Goal: Transaction & Acquisition: Purchase product/service

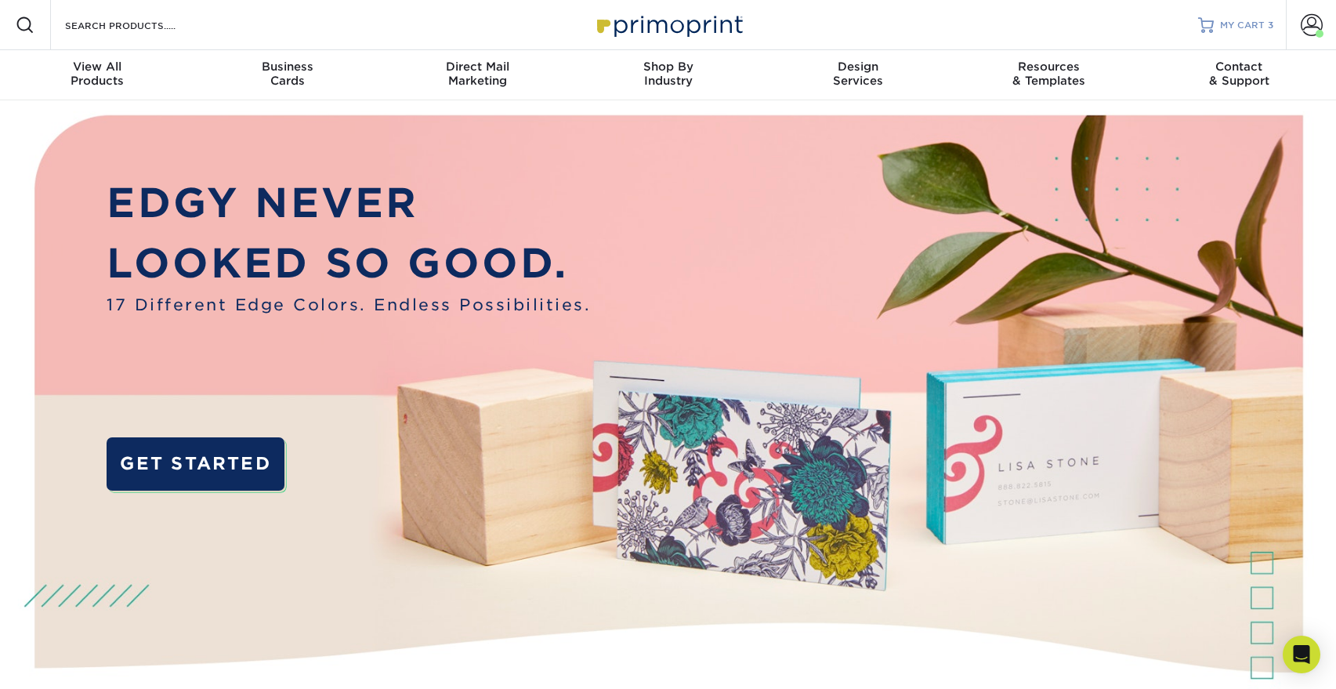
click at [1254, 16] on link "MY CART 3" at bounding box center [1235, 25] width 75 height 50
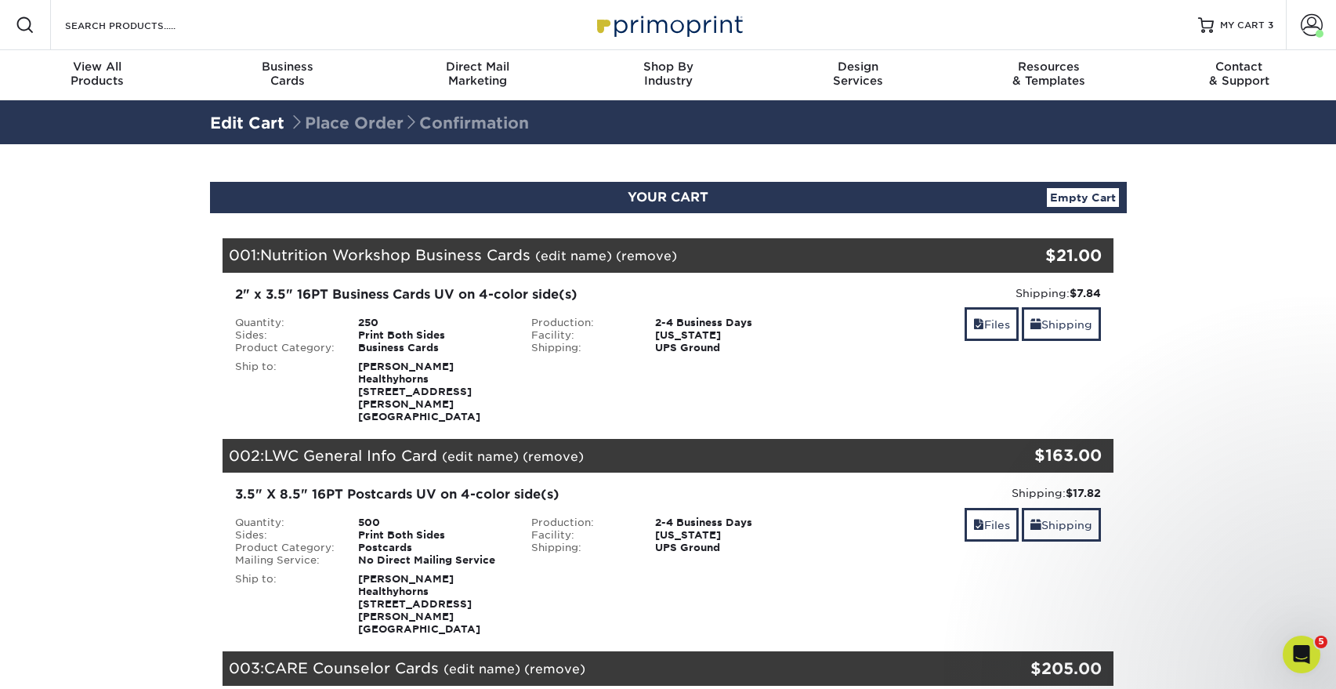
scroll to position [78, 0]
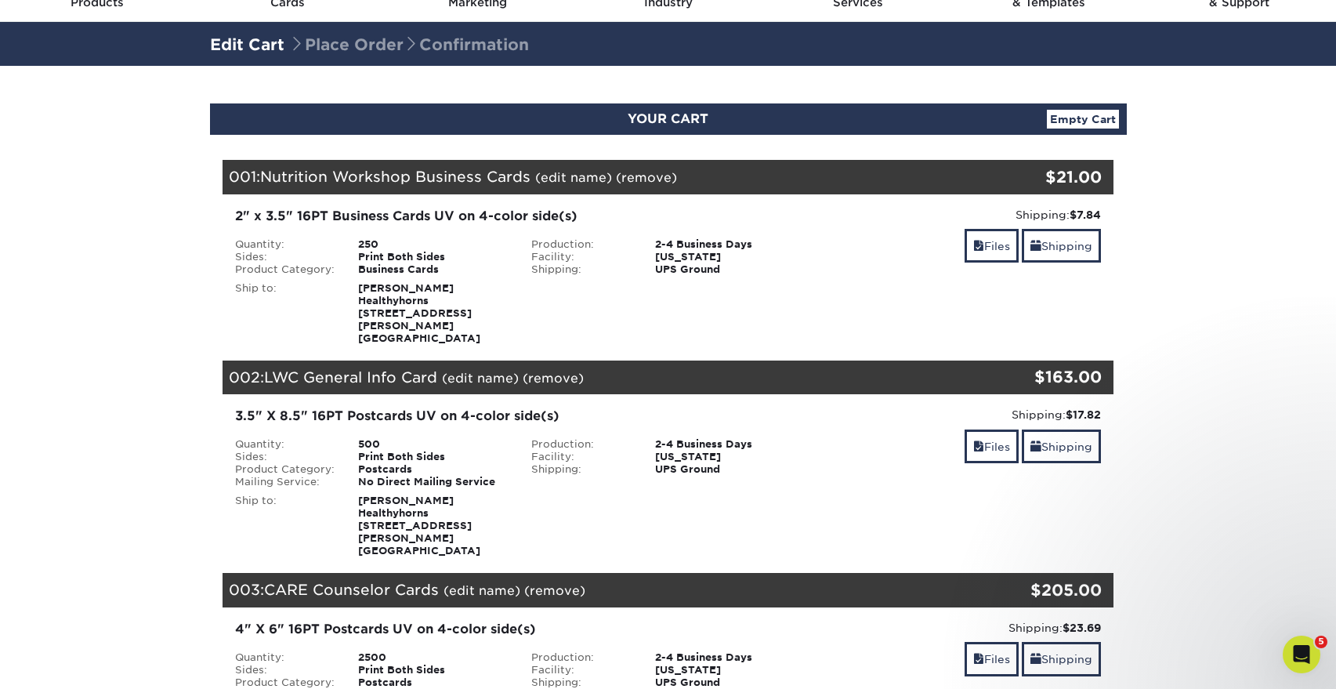
click at [344, 173] on span "Nutrition Workshop Business Cards" at bounding box center [395, 176] width 270 height 17
click at [177, 232] on section "YOUR CART Empty Cart Your Cart is Empty View Account Active Orders Order Histor…" at bounding box center [668, 579] width 1336 height 1027
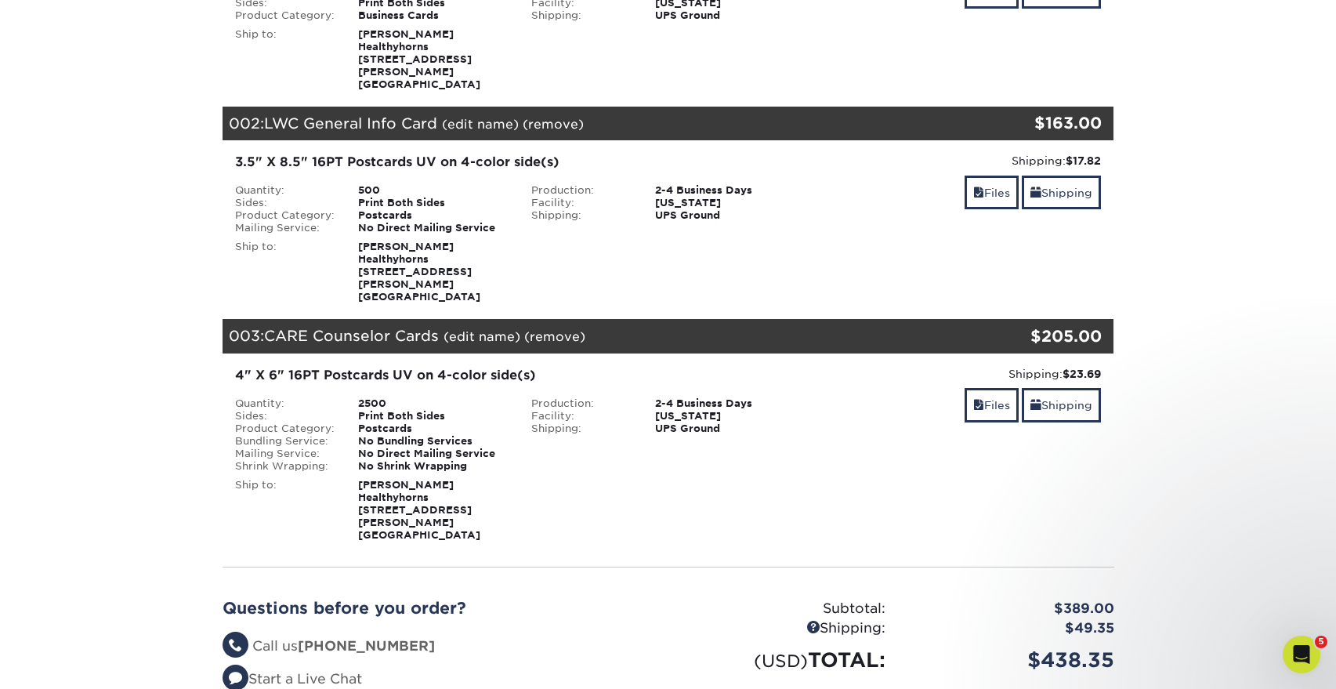
scroll to position [157, 0]
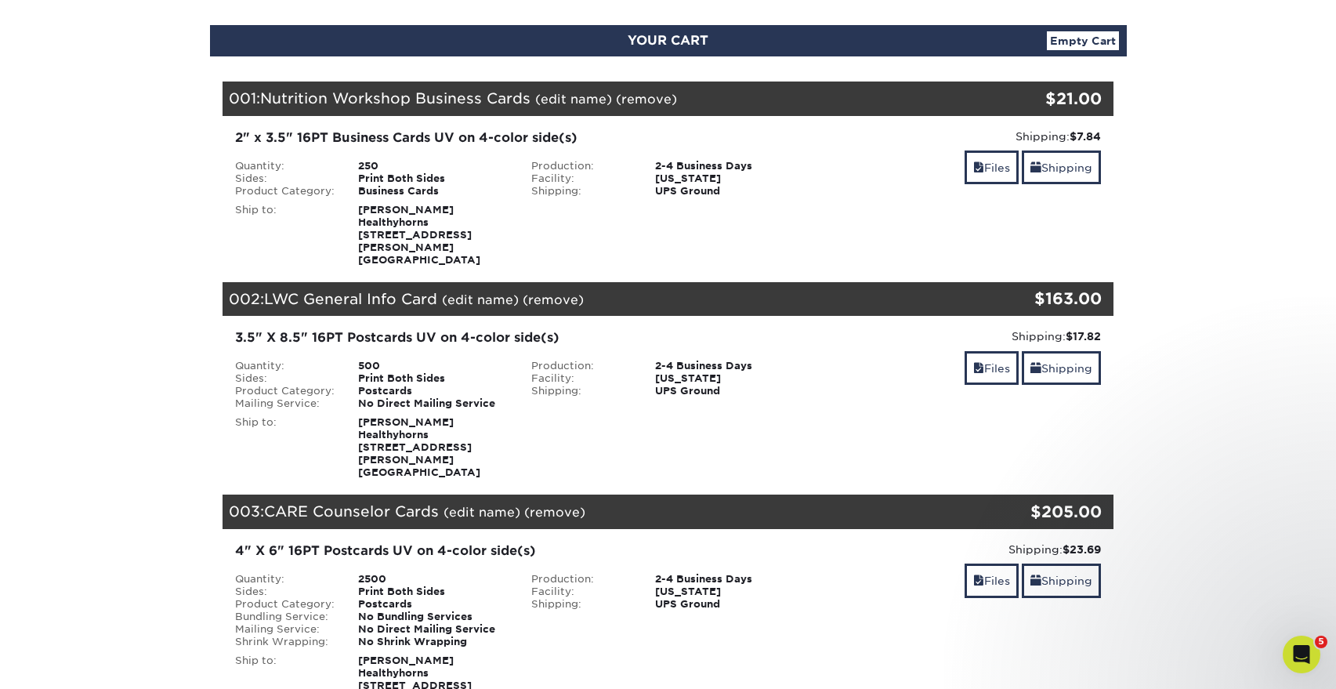
click at [82, 49] on section "YOUR CART Empty Cart Your Cart is Empty View Account Active Orders Order Histor…" at bounding box center [668, 500] width 1336 height 1027
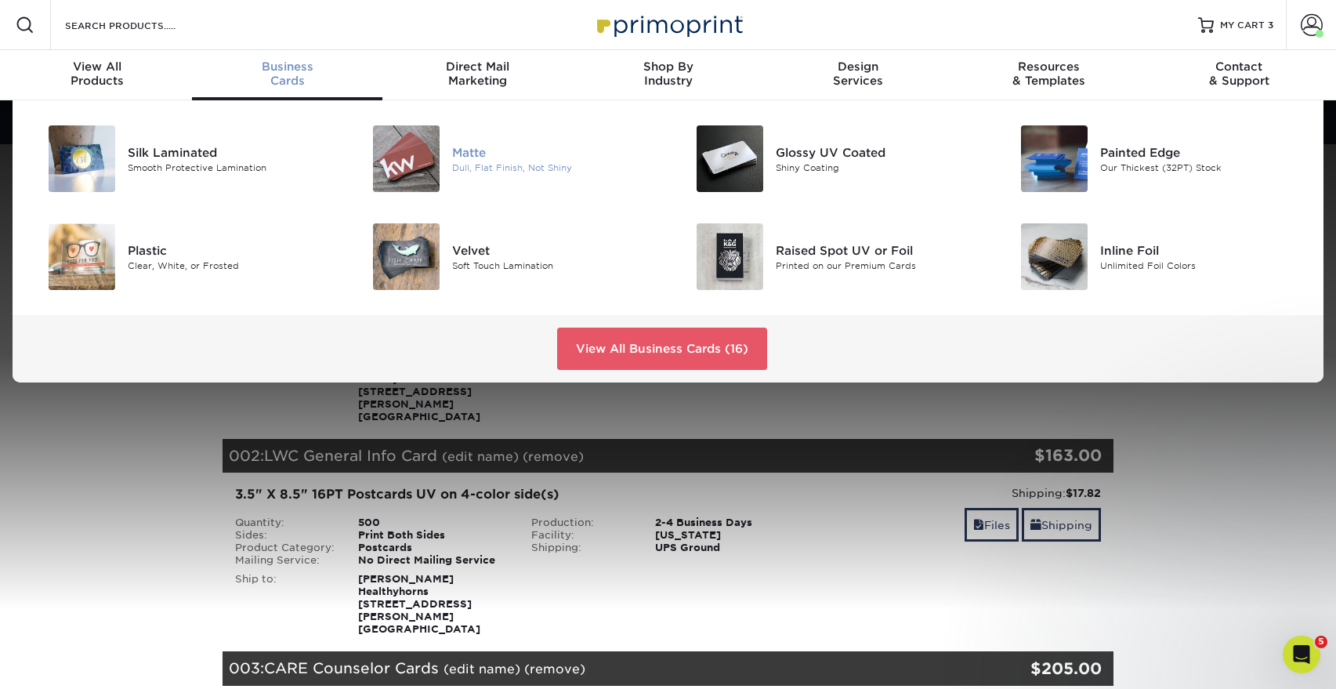
click at [456, 152] on div "Matte" at bounding box center [554, 151] width 204 height 17
